Goal: Information Seeking & Learning: Learn about a topic

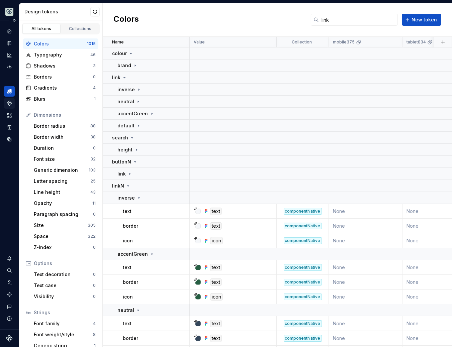
click at [11, 102] on icon "Components" at bounding box center [9, 103] width 6 height 6
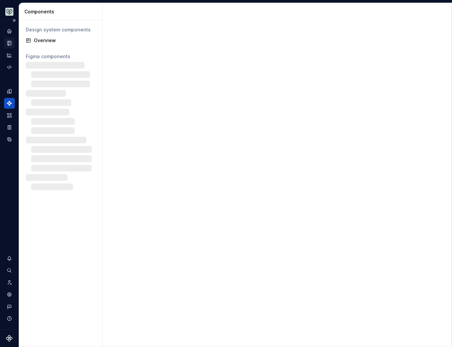
click at [9, 42] on icon "Documentation" at bounding box center [10, 43] width 3 height 4
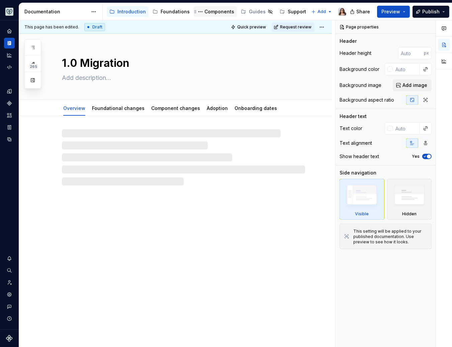
click at [216, 12] on div "Components" at bounding box center [219, 11] width 30 height 7
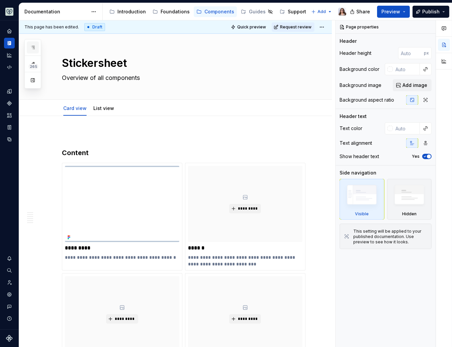
click at [32, 47] on icon "button" at bounding box center [32, 47] width 5 height 5
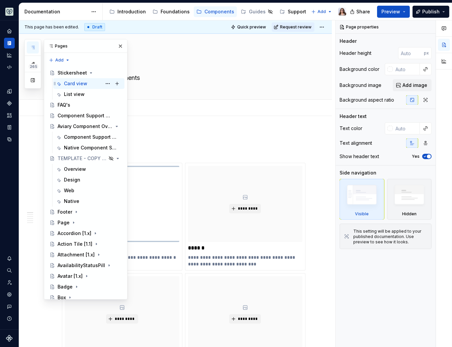
click at [76, 81] on div "Card view" at bounding box center [75, 83] width 23 height 7
click at [67, 73] on div "Stickersheet" at bounding box center [72, 73] width 29 height 7
click at [220, 150] on h3 "Content" at bounding box center [183, 152] width 243 height 9
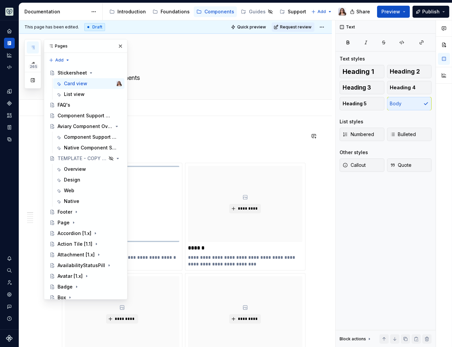
click at [237, 132] on p at bounding box center [183, 136] width 243 height 8
click at [117, 45] on button "button" at bounding box center [120, 45] width 9 height 9
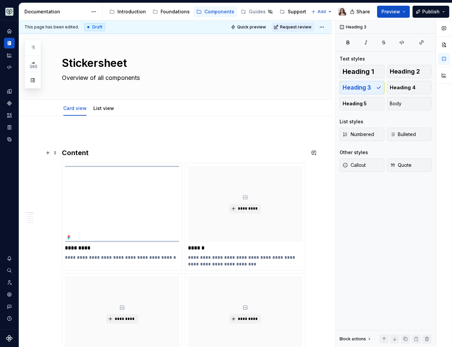
click at [91, 151] on h3 "Content" at bounding box center [183, 152] width 243 height 9
click at [95, 110] on link "List view" at bounding box center [103, 108] width 21 height 6
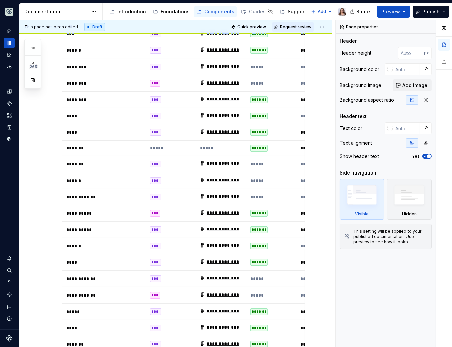
scroll to position [30, 0]
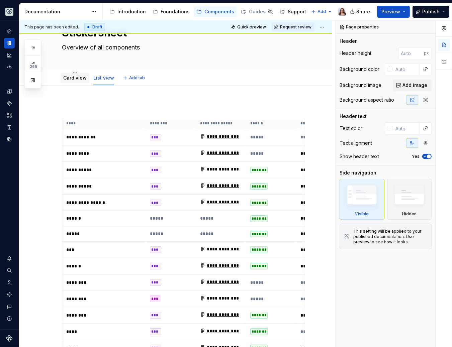
click at [72, 81] on div "Card view" at bounding box center [75, 78] width 29 height 11
click at [69, 79] on link "Card view" at bounding box center [74, 78] width 23 height 6
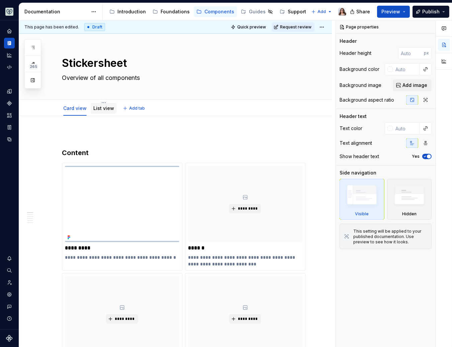
click at [104, 107] on link "List view" at bounding box center [103, 108] width 21 height 6
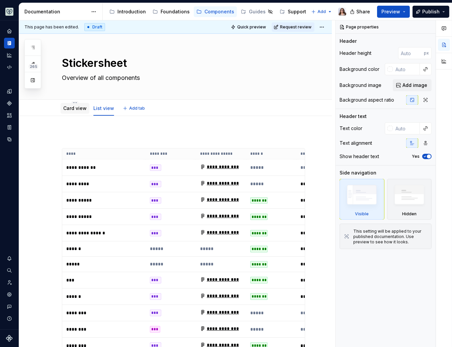
click at [72, 110] on link "Card view" at bounding box center [74, 108] width 23 height 6
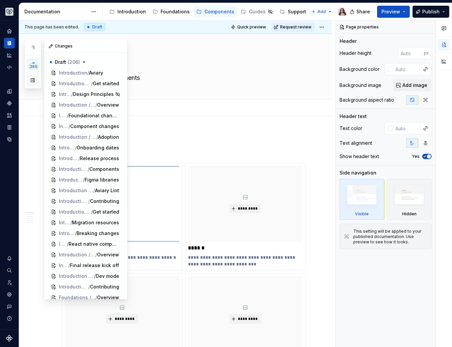
click at [31, 82] on button "button" at bounding box center [33, 80] width 12 height 12
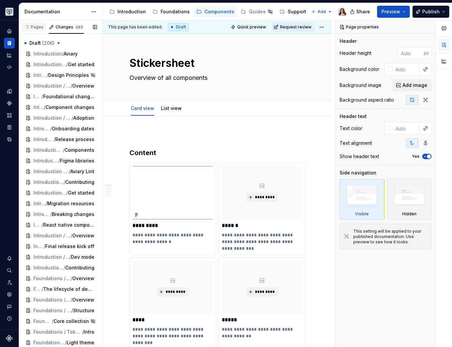
click at [34, 24] on div "Pages" at bounding box center [33, 26] width 19 height 5
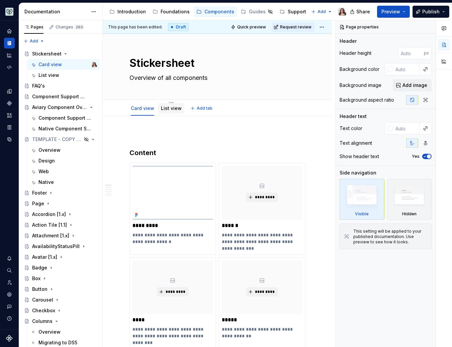
click at [168, 112] on div "List view" at bounding box center [171, 108] width 21 height 8
click at [164, 110] on link "List view" at bounding box center [171, 108] width 21 height 6
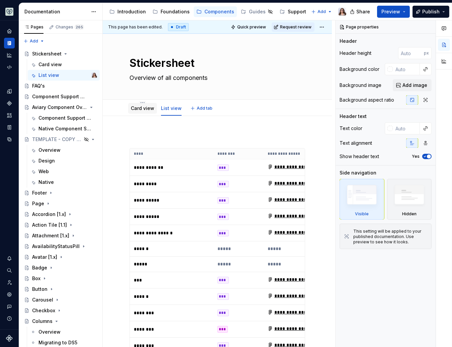
click at [137, 111] on div "Card view" at bounding box center [142, 108] width 23 height 7
click at [137, 109] on link "Card view" at bounding box center [142, 108] width 23 height 6
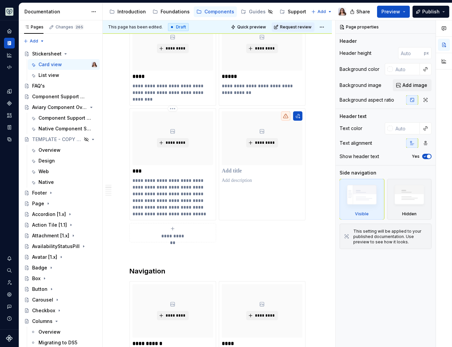
scroll to position [266, 0]
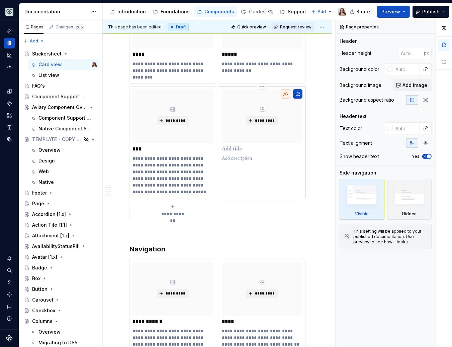
click at [246, 150] on p at bounding box center [262, 149] width 81 height 7
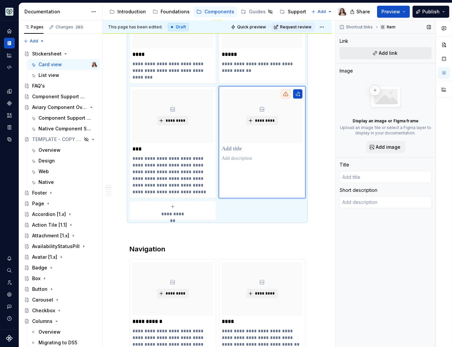
click at [388, 50] on span "Add link" at bounding box center [388, 53] width 19 height 7
type textarea "*"
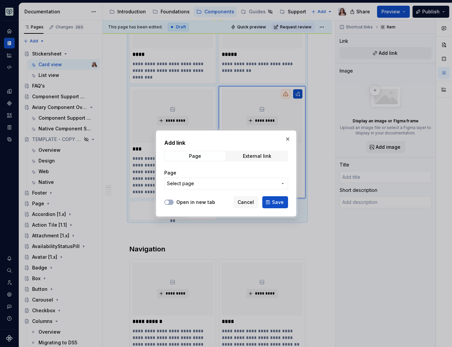
click at [199, 183] on span "Select page" at bounding box center [222, 183] width 110 height 7
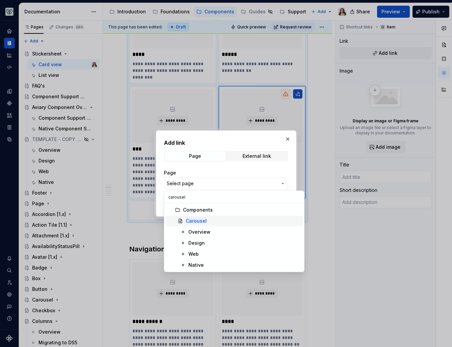
type input "carousel"
click at [211, 219] on div "Carousel" at bounding box center [243, 221] width 114 height 7
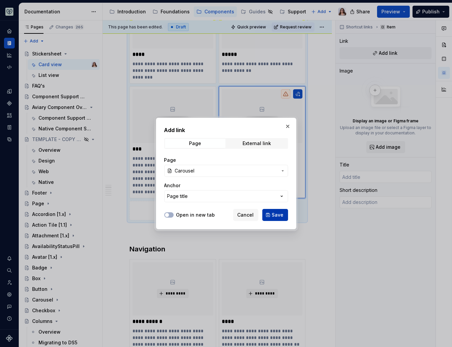
click at [275, 214] on span "Save" at bounding box center [278, 215] width 12 height 7
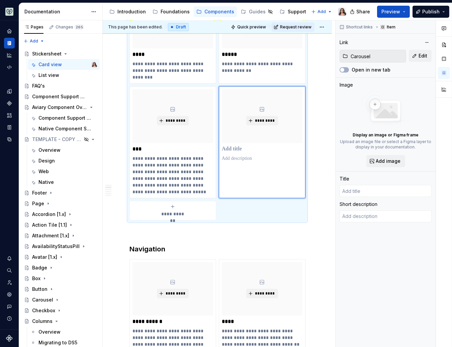
type textarea "*"
type input "Carousel"
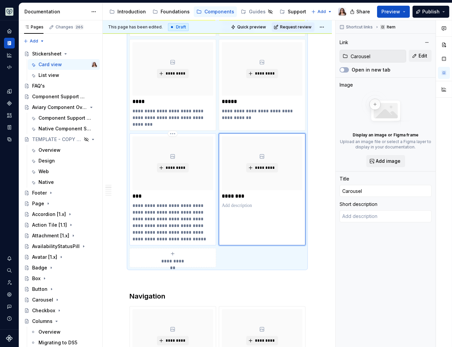
scroll to position [208, 0]
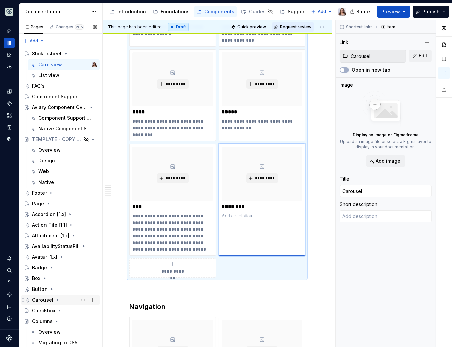
click at [38, 301] on div "Carousel" at bounding box center [42, 300] width 21 height 7
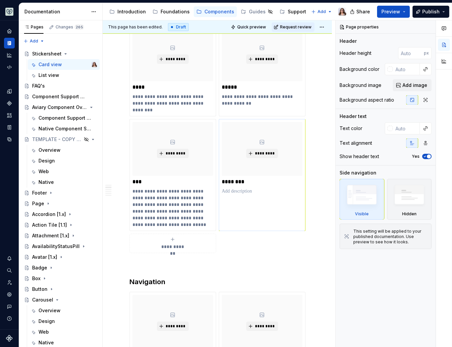
scroll to position [235, 0]
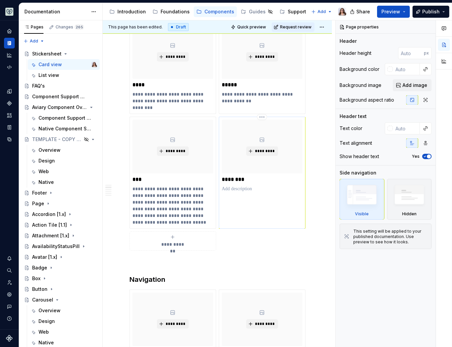
click at [260, 186] on p at bounding box center [262, 189] width 81 height 7
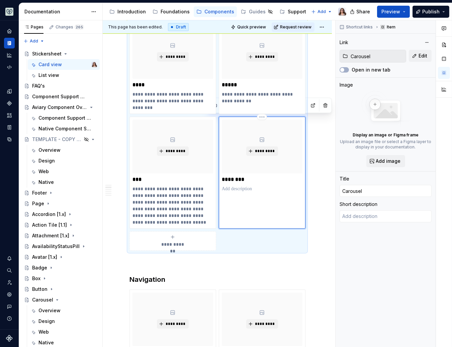
click at [270, 189] on p at bounding box center [262, 189] width 81 height 7
click at [381, 56] on input "Carousel" at bounding box center [377, 56] width 58 height 12
click at [427, 42] on button "button" at bounding box center [426, 42] width 9 height 9
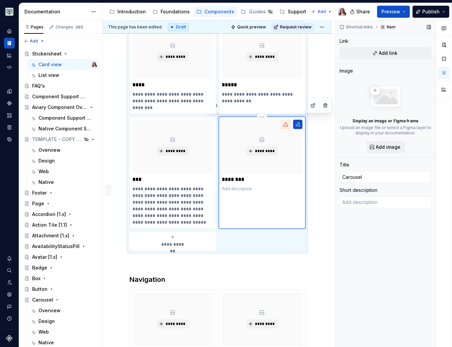
type textarea "*"
click at [274, 195] on div "*********" at bounding box center [262, 173] width 87 height 112
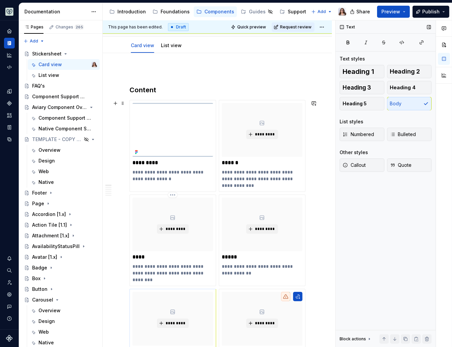
scroll to position [0, 0]
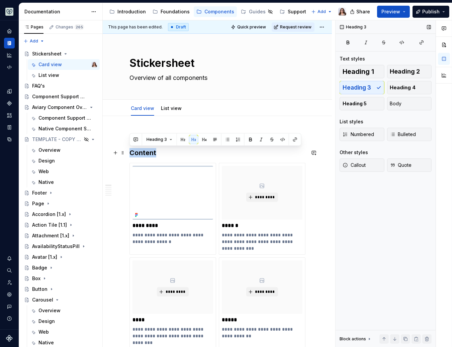
drag, startPoint x: 159, startPoint y: 152, endPoint x: 127, endPoint y: 152, distance: 31.8
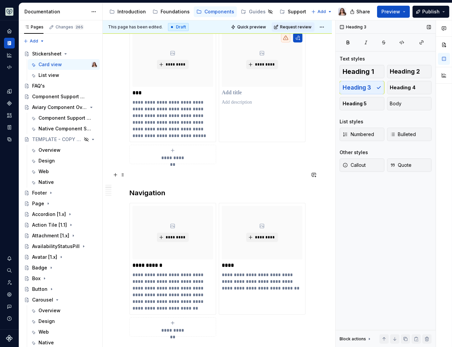
scroll to position [325, 0]
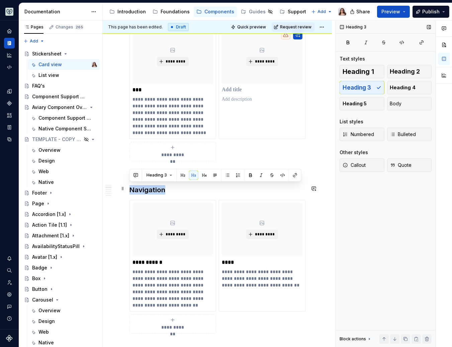
drag, startPoint x: 166, startPoint y: 186, endPoint x: 130, endPoint y: 186, distance: 35.1
click at [130, 186] on h3 "Navigation" at bounding box center [217, 189] width 176 height 9
click at [192, 187] on h3 "Navigation" at bounding box center [217, 189] width 176 height 9
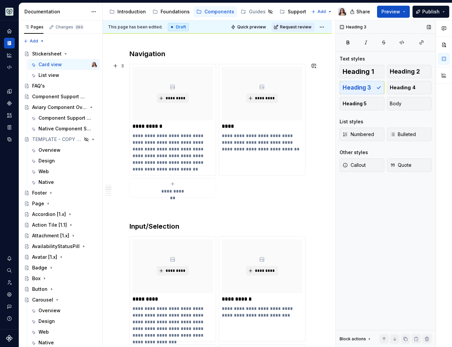
scroll to position [576, 0]
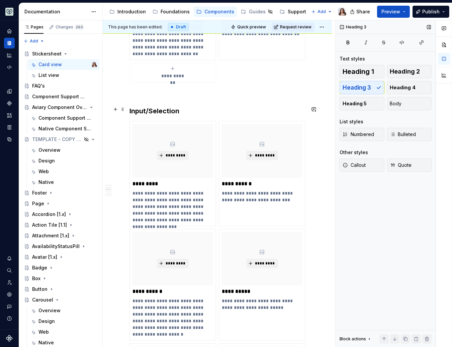
click at [179, 108] on h3 "Input/Selection" at bounding box center [217, 110] width 176 height 9
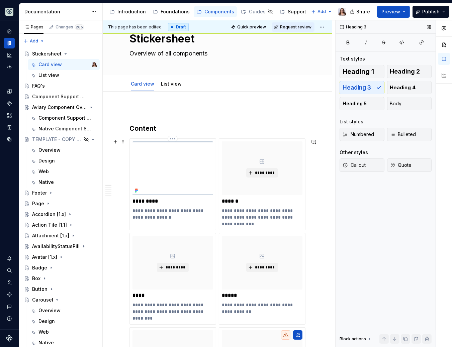
scroll to position [0, 0]
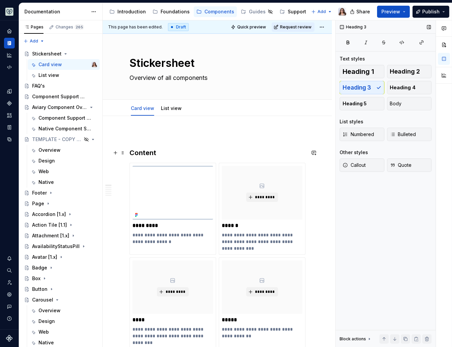
click at [157, 151] on h3 "Content" at bounding box center [217, 152] width 176 height 9
click at [122, 9] on div "Introduction" at bounding box center [131, 11] width 28 height 7
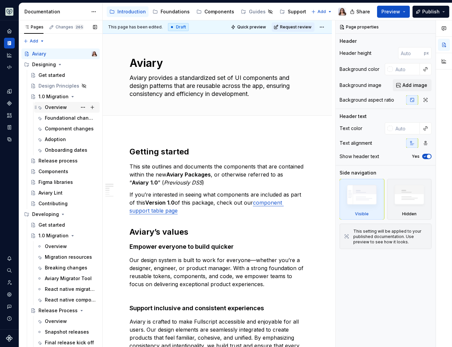
click at [52, 110] on div "Overview" at bounding box center [56, 107] width 22 height 7
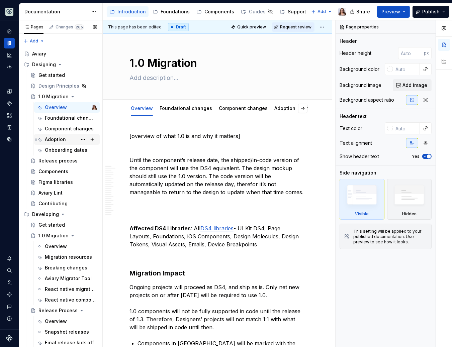
click at [54, 138] on div "Adoption" at bounding box center [55, 139] width 21 height 7
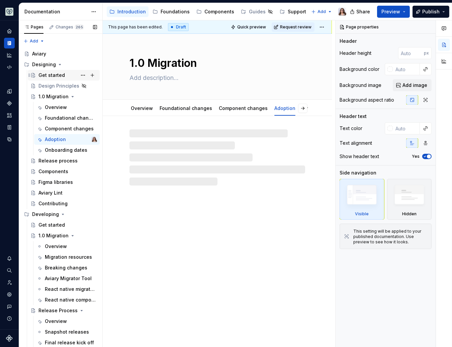
click at [52, 77] on div "Get started" at bounding box center [51, 75] width 26 height 7
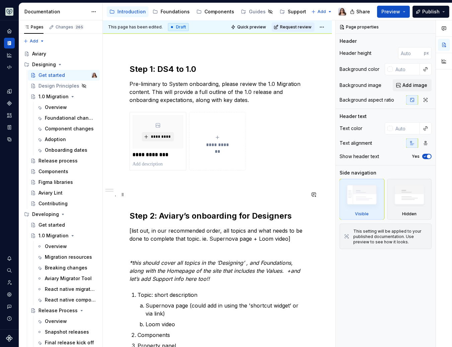
scroll to position [68, 0]
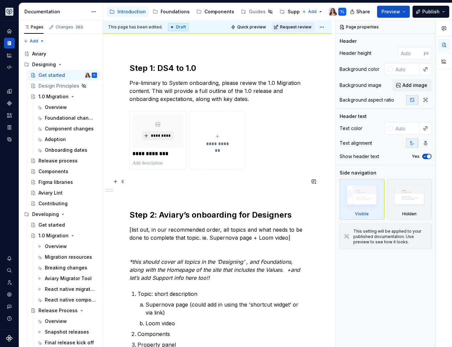
click at [159, 181] on p at bounding box center [217, 182] width 176 height 8
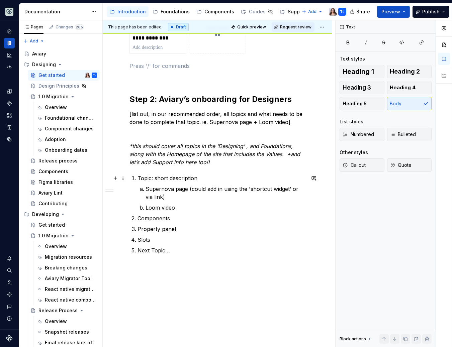
scroll to position [183, 0]
click at [205, 182] on p "Topic: short description" at bounding box center [221, 179] width 168 height 8
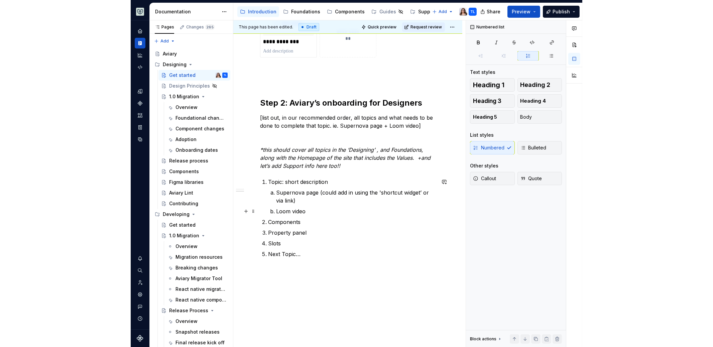
scroll to position [179, 0]
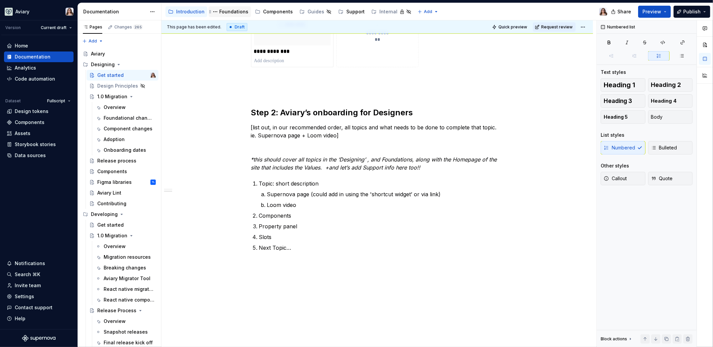
click at [229, 13] on div "Foundations" at bounding box center [233, 11] width 29 height 7
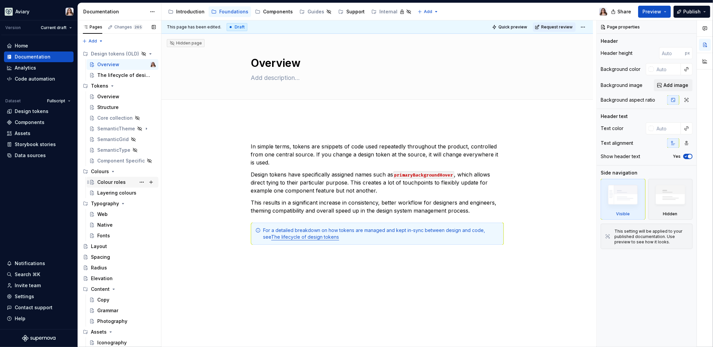
click at [114, 181] on div "Colour roles" at bounding box center [111, 182] width 28 height 7
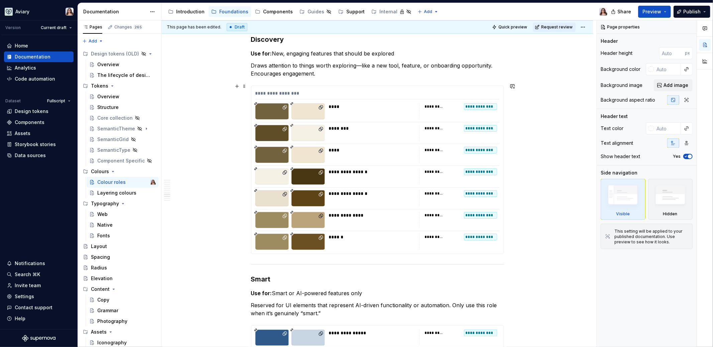
scroll to position [2103, 0]
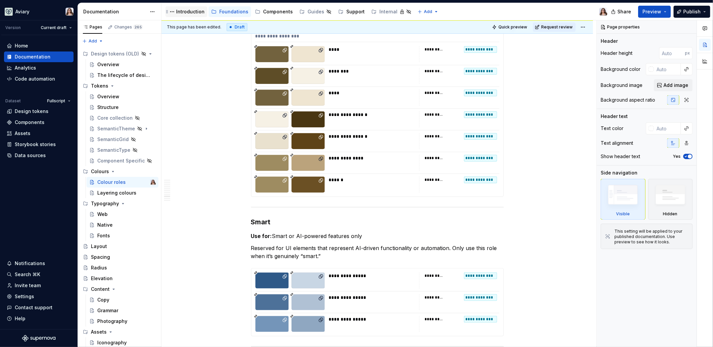
click at [186, 12] on div "Introduction" at bounding box center [190, 11] width 28 height 7
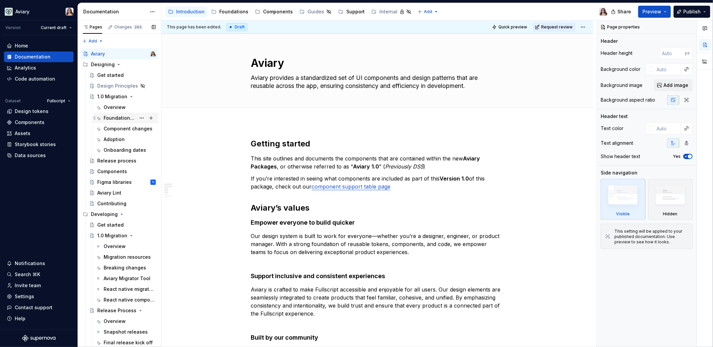
click at [116, 115] on div "Foundational changes" at bounding box center [120, 118] width 32 height 7
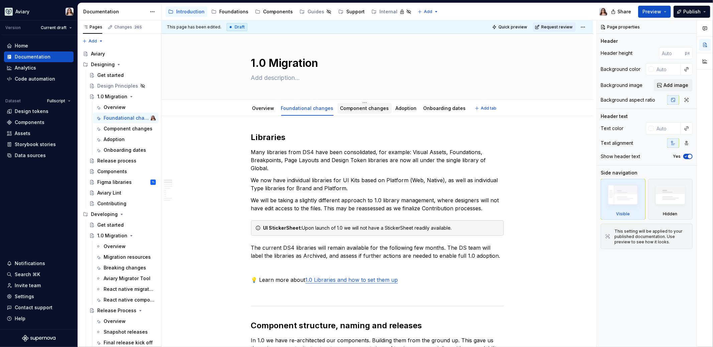
click at [355, 108] on link "Component changes" at bounding box center [364, 108] width 49 height 6
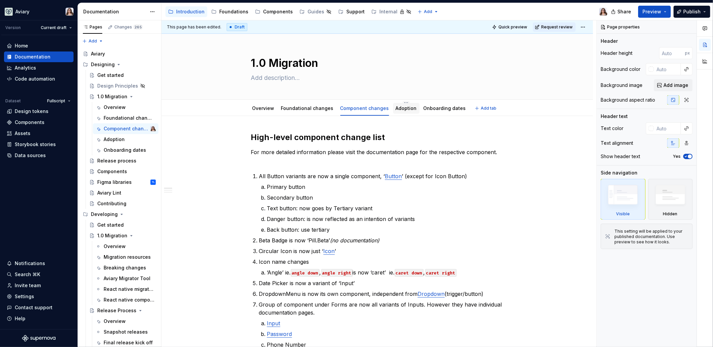
click at [398, 110] on link "Adoption" at bounding box center [406, 108] width 21 height 6
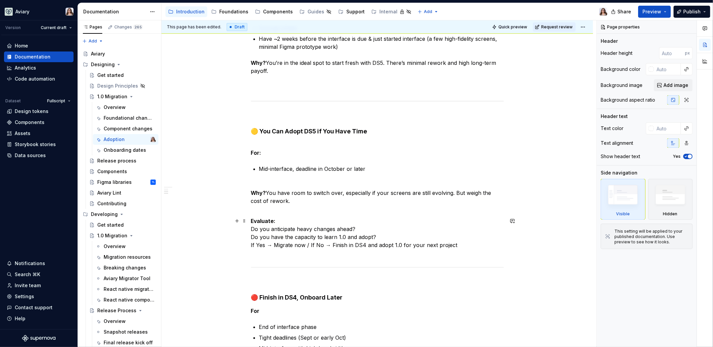
scroll to position [440, 0]
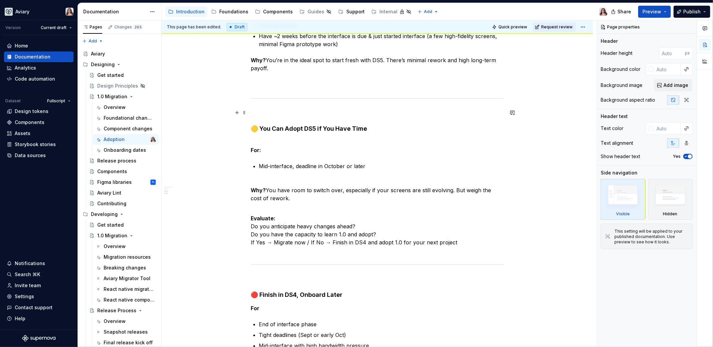
click at [253, 116] on p at bounding box center [377, 113] width 253 height 8
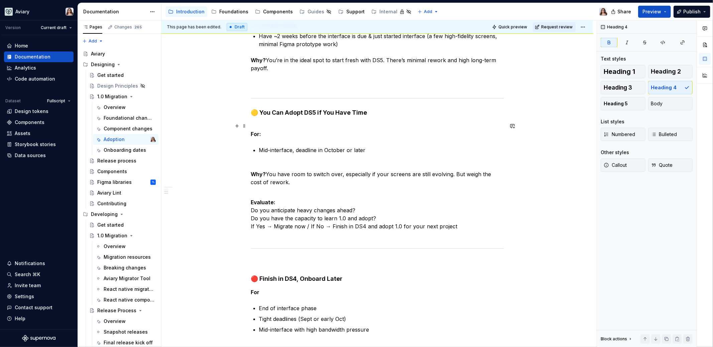
click at [287, 129] on p "For:" at bounding box center [377, 130] width 253 height 16
click at [259, 259] on p at bounding box center [377, 263] width 253 height 8
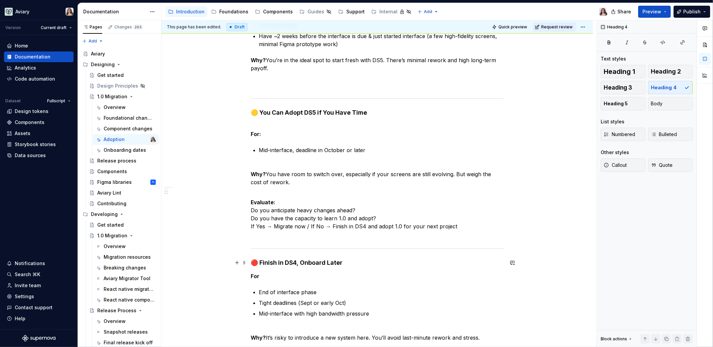
click at [344, 265] on h4 "🔴 Finish in DS4, Onboard Later" at bounding box center [377, 263] width 253 height 8
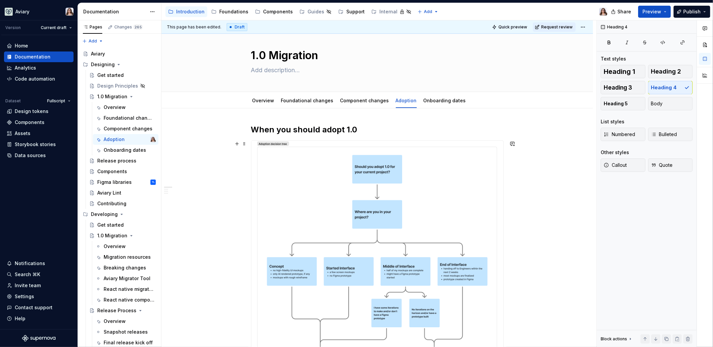
scroll to position [0, 0]
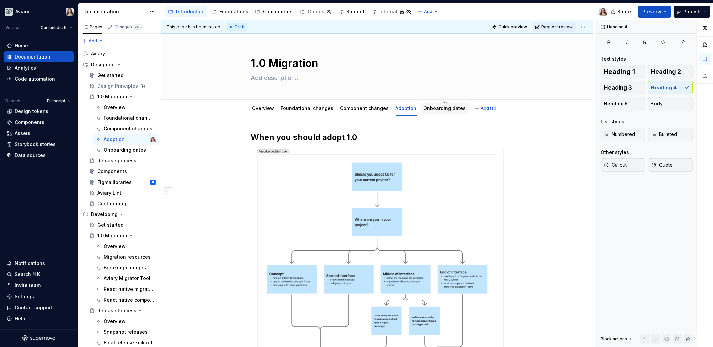
click at [423, 112] on div "Onboarding dates" at bounding box center [445, 108] width 48 height 11
click at [344, 110] on link "Component changes" at bounding box center [364, 108] width 49 height 6
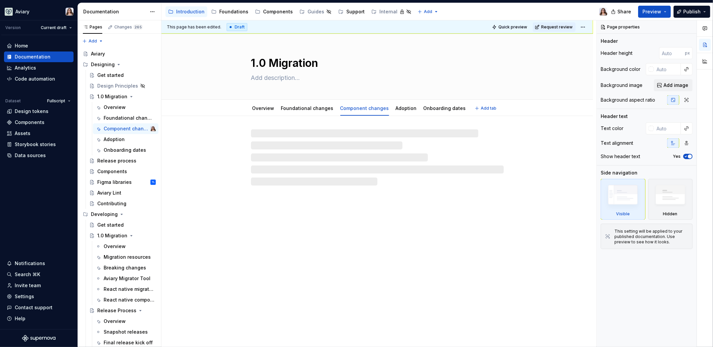
click at [315, 109] on link "Foundational changes" at bounding box center [307, 108] width 53 height 6
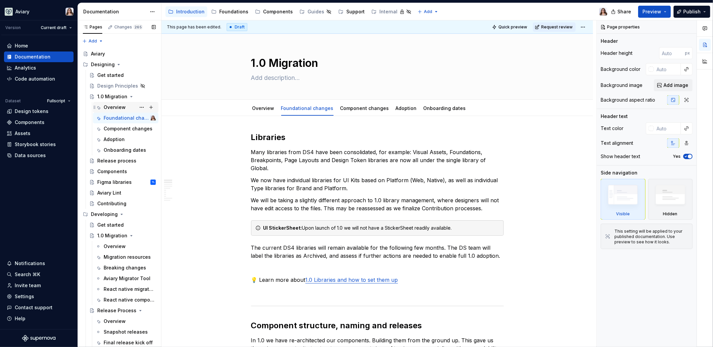
click at [111, 104] on div "Overview" at bounding box center [115, 107] width 22 height 7
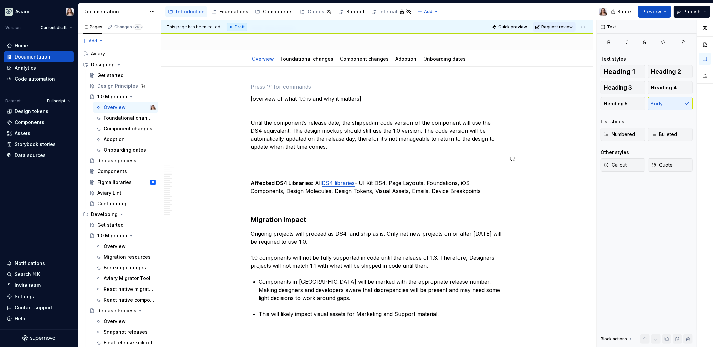
scroll to position [51, 0]
click at [257, 168] on p at bounding box center [377, 170] width 253 height 8
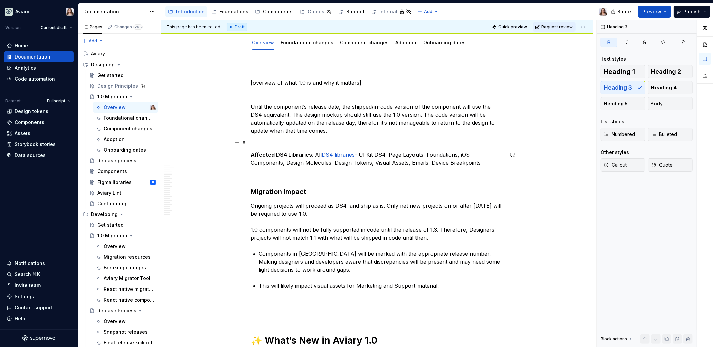
scroll to position [0, 0]
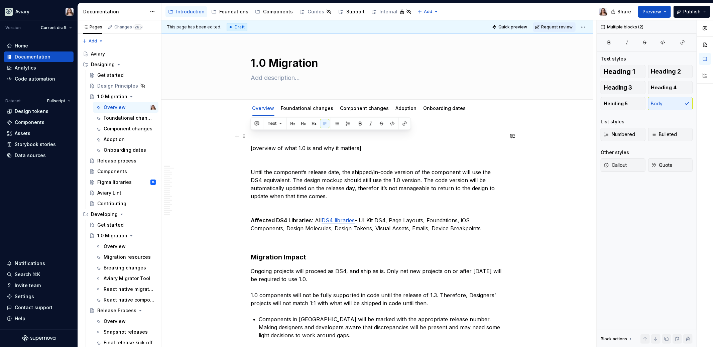
drag, startPoint x: 365, startPoint y: 146, endPoint x: 249, endPoint y: 131, distance: 116.9
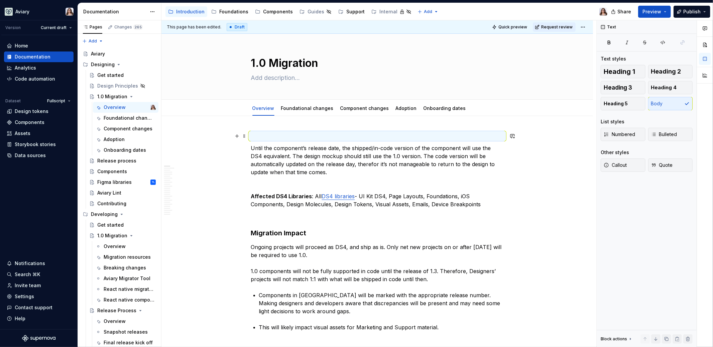
click at [265, 138] on p at bounding box center [377, 136] width 253 height 8
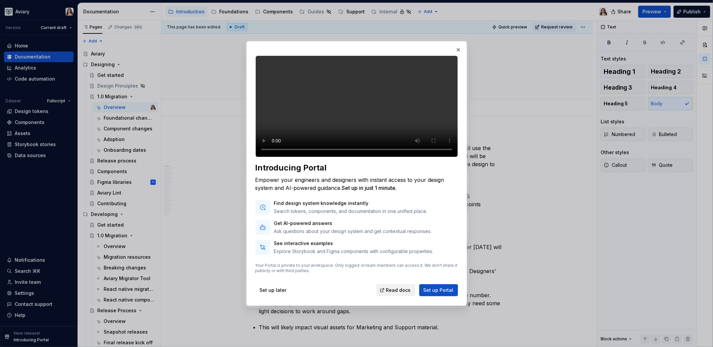
click at [393, 294] on span "Read docs" at bounding box center [398, 290] width 25 height 7
click at [406, 294] on span "Read docs" at bounding box center [398, 290] width 25 height 7
type textarea "*"
click at [452, 45] on button "button" at bounding box center [458, 49] width 9 height 9
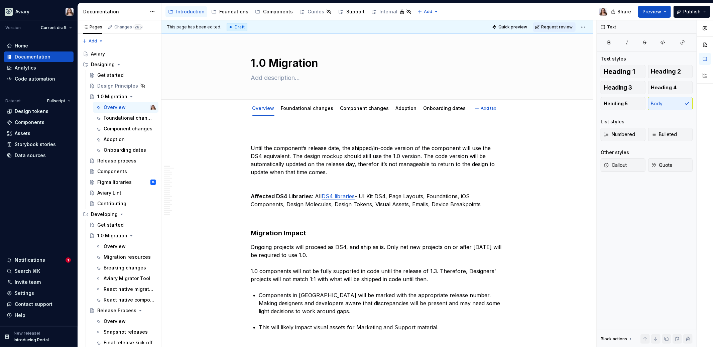
type textarea "*"
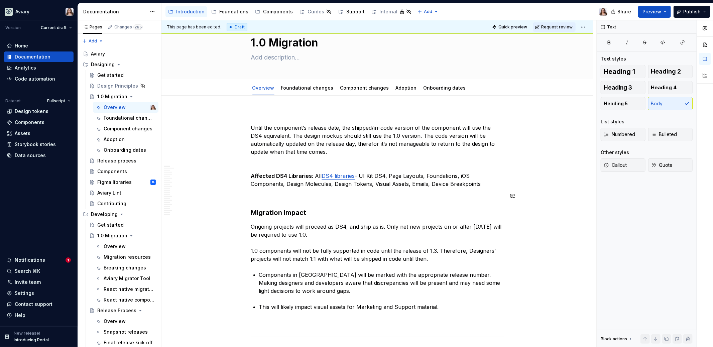
scroll to position [24, 0]
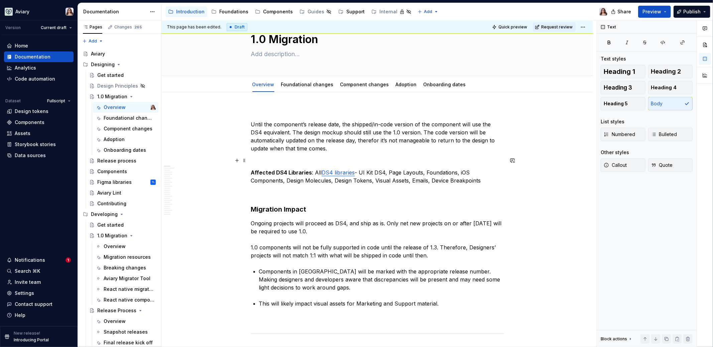
click at [312, 162] on p at bounding box center [377, 161] width 253 height 8
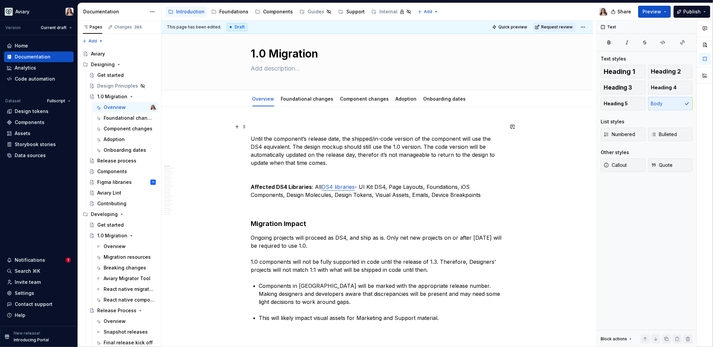
scroll to position [2, 0]
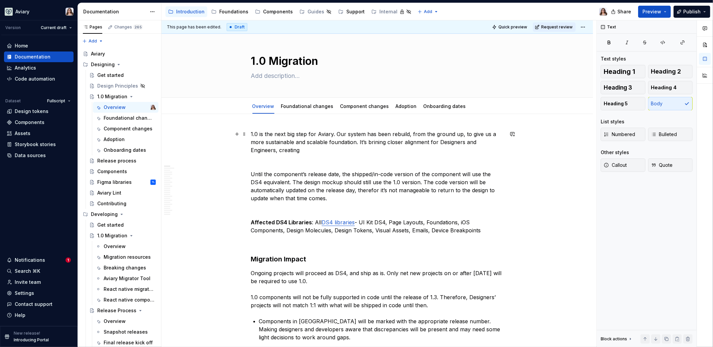
click at [378, 140] on p "1.0 is the next big step for Aviary. Our system has been rebuild, from the grou…" at bounding box center [377, 142] width 253 height 24
click at [304, 148] on p "1.0 is the next big step for Aviary. Our system has been rebuild, from the grou…" at bounding box center [377, 142] width 253 height 24
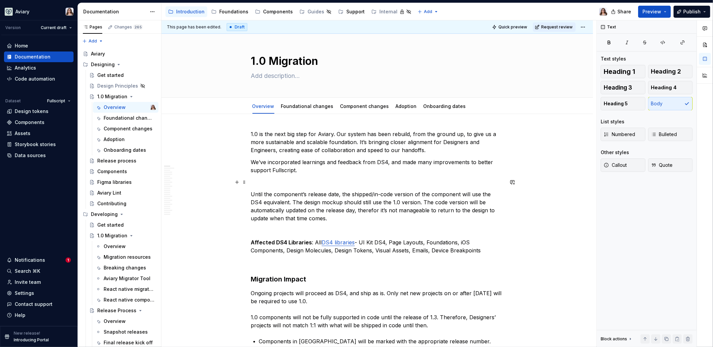
click at [278, 181] on p at bounding box center [377, 182] width 253 height 8
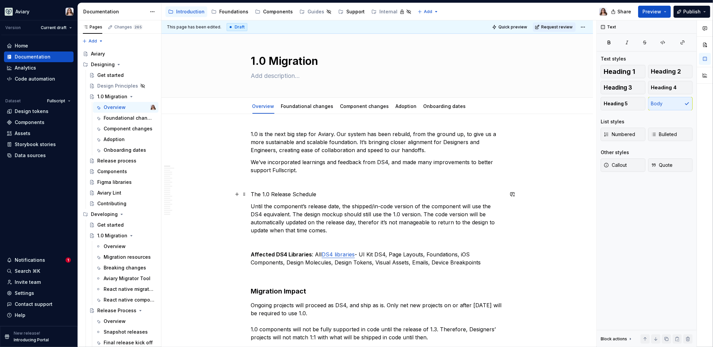
click at [265, 191] on p "The 1.0 Release Schedule" at bounding box center [377, 194] width 253 height 8
drag, startPoint x: 306, startPoint y: 194, endPoint x: 253, endPoint y: 195, distance: 53.5
click at [253, 195] on p "1.0 Release Schedule" at bounding box center [377, 194] width 253 height 8
click at [266, 195] on p "Roll Out plan" at bounding box center [377, 194] width 253 height 8
drag, startPoint x: 286, startPoint y: 196, endPoint x: 238, endPoint y: 196, distance: 47.2
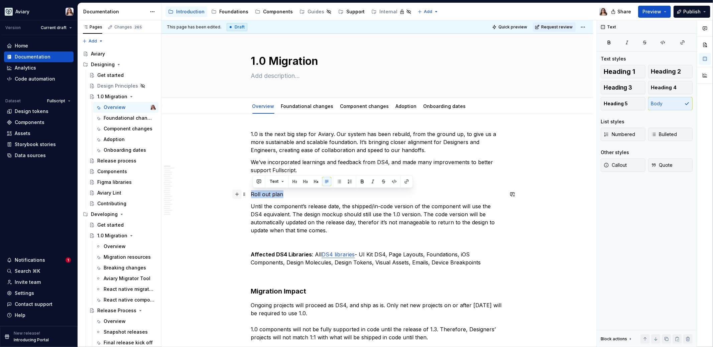
click at [307, 181] on button "button" at bounding box center [305, 181] width 9 height 9
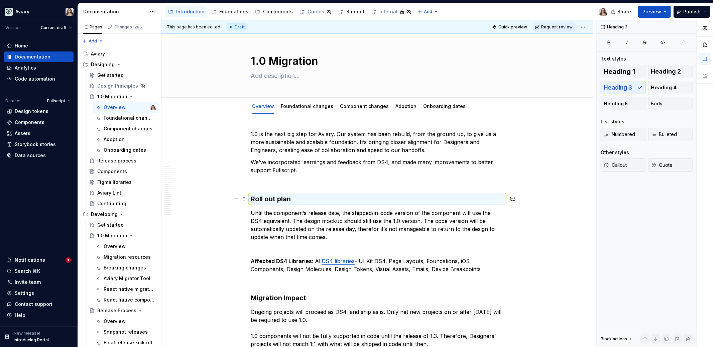
click at [298, 199] on h3 "Roll out plan" at bounding box center [377, 198] width 253 height 9
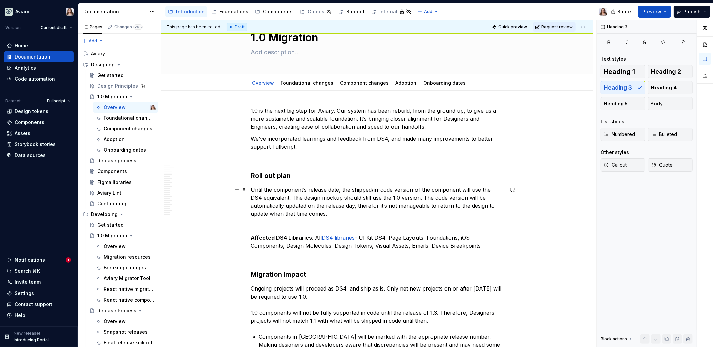
scroll to position [36, 0]
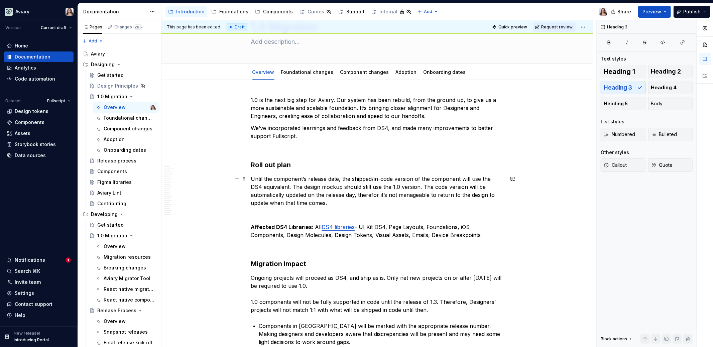
click at [254, 177] on p "Until the component’s release date, the shipped/in-code version of the componen…" at bounding box center [377, 191] width 253 height 32
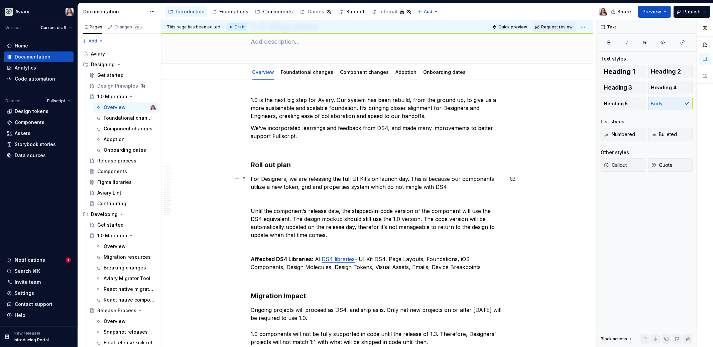
click at [352, 179] on p "For Designers, we are releasing the full UI Kit’s on launch day. This is becaus…" at bounding box center [377, 183] width 253 height 16
click at [378, 178] on p "For Designers, we are releasing the full 1.0 UI Kit’s on launch day. This is be…" at bounding box center [377, 183] width 253 height 16
click at [452, 187] on p "For Designers, we are releasing the full 1.0 UI Kits (Web + Native) on launch d…" at bounding box center [377, 183] width 253 height 16
click at [262, 187] on p "For Designers, we are releasing the full 1.0 UI Kits (Web + Native) on launch d…" at bounding box center [377, 183] width 253 height 16
click at [354, 187] on p "For Designers, we are releasing the full 1.0 UI Kits (Web + Native) on launch d…" at bounding box center [377, 183] width 253 height 16
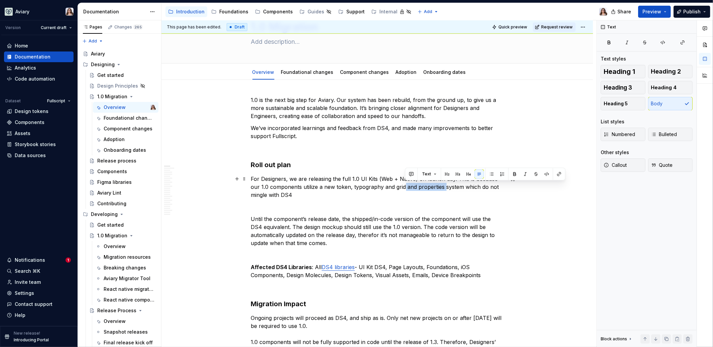
drag, startPoint x: 405, startPoint y: 186, endPoint x: 445, endPoint y: 187, distance: 40.1
click at [445, 187] on p "For Designers, we are releasing the full 1.0 UI Kits (Web + Native) on launch d…" at bounding box center [377, 187] width 253 height 24
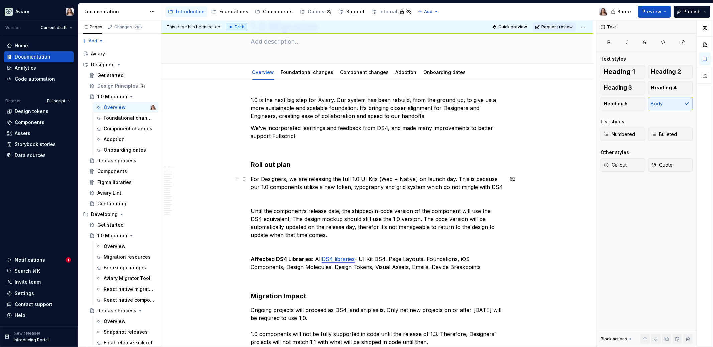
click at [452, 186] on p "For Designers, we are releasing the full 1.0 UI Kits (Web + Native) on launch d…" at bounding box center [377, 183] width 253 height 16
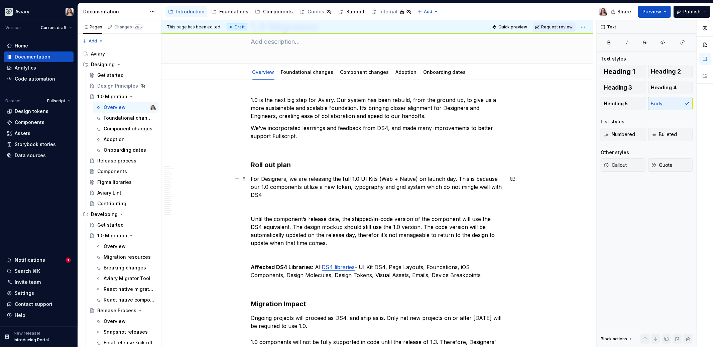
click at [264, 193] on p "For Designers, we are releasing the full 1.0 UI Kits (Web + Native) on launch d…" at bounding box center [377, 187] width 253 height 24
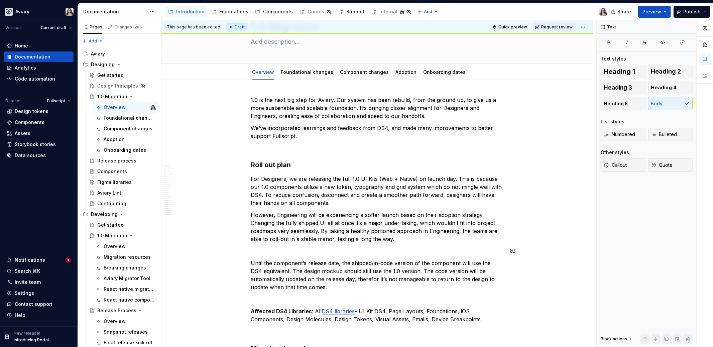
click at [254, 259] on p "Until the component’s release date, the shipped/in-code version of the componen…" at bounding box center [377, 275] width 253 height 32
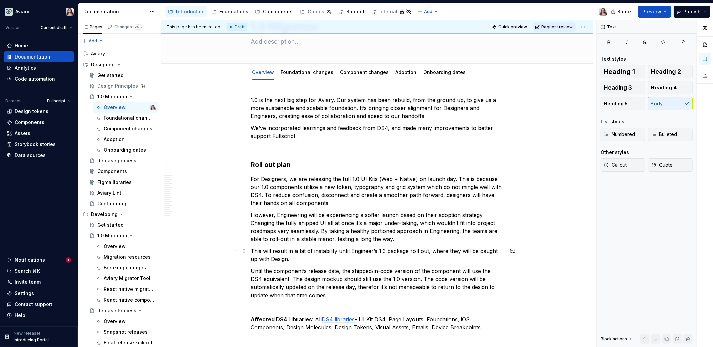
click at [422, 252] on p "This will result in a bit of instability until Engineer’s 1.3 package roll out,…" at bounding box center [377, 255] width 253 height 16
click at [293, 262] on p "This will result in a bit of instability until Engineer’s 1.3 package roll-out,…" at bounding box center [377, 255] width 253 height 16
click at [333, 296] on p "Until the component’s release date, the shipped/in-code version of the componen…" at bounding box center [377, 283] width 253 height 32
click at [395, 239] on p "However, Engineering will be experiencing a softer launch based on their adopti…" at bounding box center [377, 227] width 253 height 32
click at [299, 259] on p "This will result in a bit of instability until Engineer’s 1.3 package roll-out,…" at bounding box center [377, 255] width 253 height 16
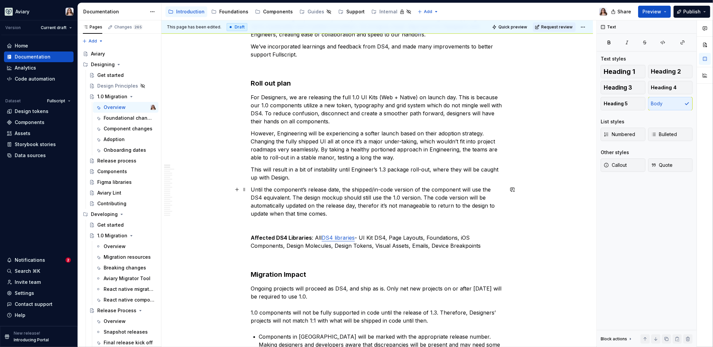
scroll to position [119, 0]
click at [318, 176] on p "This will result in some instability until the Engineer’s 1.3 package roll-out,…" at bounding box center [377, 173] width 253 height 16
click at [356, 168] on p "This will result in some instability until the Engineer’s 1.3 package roll-out,…" at bounding box center [377, 173] width 253 height 16
click at [436, 171] on p "This will result in some instability until the Engineer’s 1.3 package roll-out,…" at bounding box center [377, 173] width 253 height 16
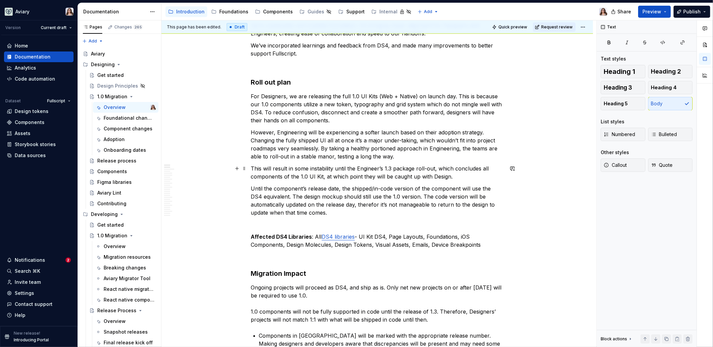
click at [452, 175] on p "This will result in some instability until the Engineer’s 1.3 package roll-out,…" at bounding box center [377, 173] width 253 height 16
click at [328, 210] on p "Until the component’s release date, the shipped/in-code version of the componen…" at bounding box center [377, 201] width 253 height 32
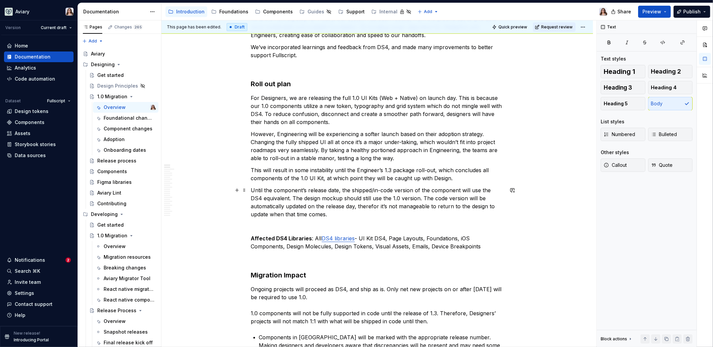
scroll to position [116, 0]
click at [299, 84] on h3 "Roll out plan" at bounding box center [377, 84] width 253 height 9
click at [275, 225] on p at bounding box center [377, 227] width 253 height 8
type textarea "*"
